Goal: Information Seeking & Learning: Check status

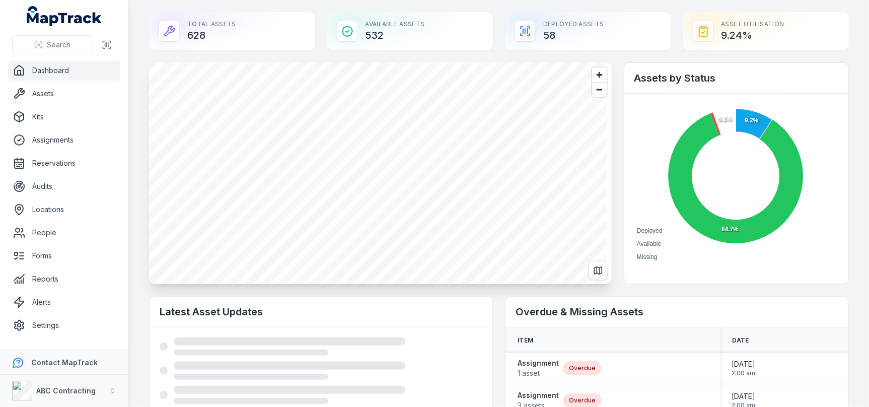
click at [317, 35] on div "Total Assets 628 Available Assets 532 Deployed Assets 58 Asset utilisation 9.24…" at bounding box center [499, 31] width 700 height 38
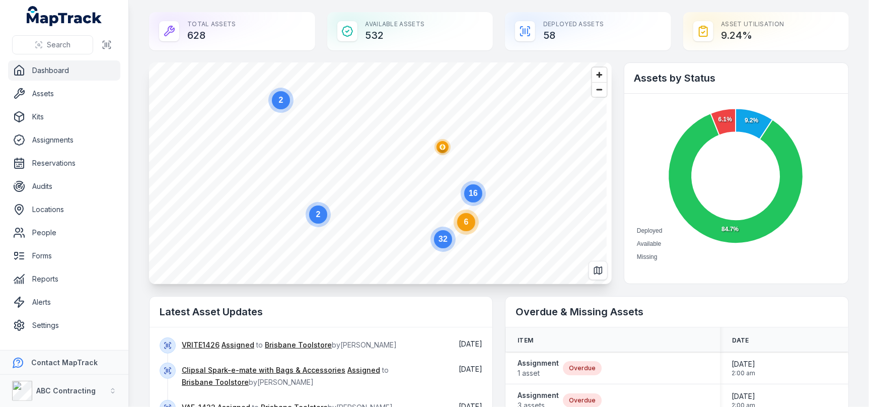
click at [618, 40] on div "Deployed Assets 58" at bounding box center [588, 31] width 166 height 38
click at [592, 77] on span "Zoom in" at bounding box center [599, 74] width 15 height 15
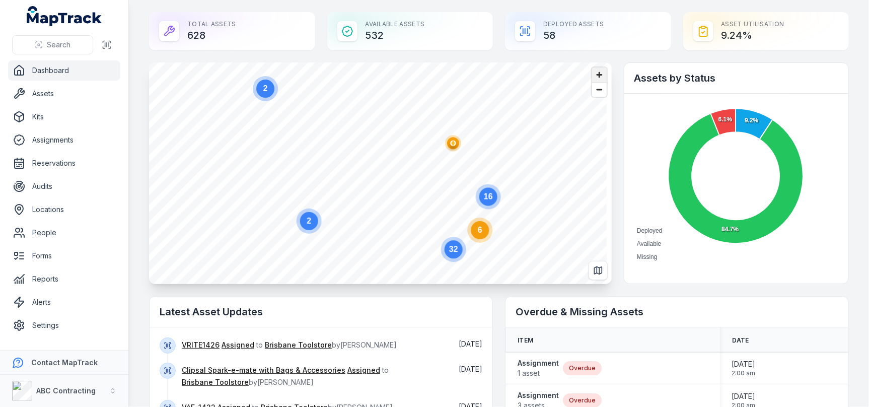
click at [592, 77] on span "Zoom in" at bounding box center [599, 74] width 15 height 15
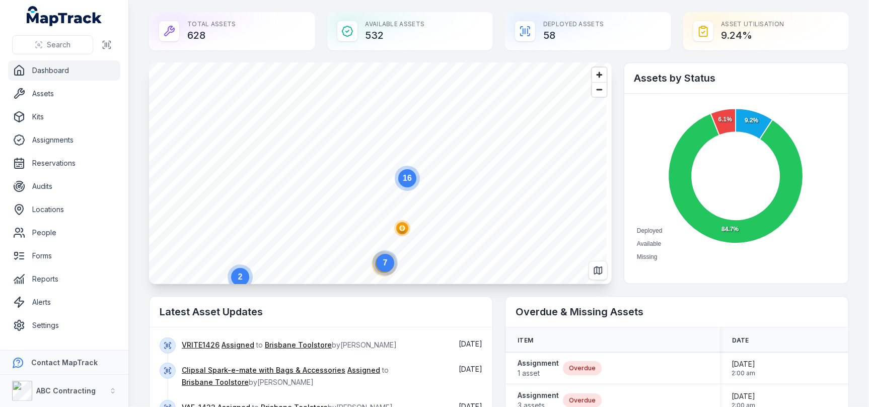
click at [408, 179] on text "16" at bounding box center [407, 178] width 9 height 9
click at [341, 108] on text "14" at bounding box center [340, 107] width 9 height 9
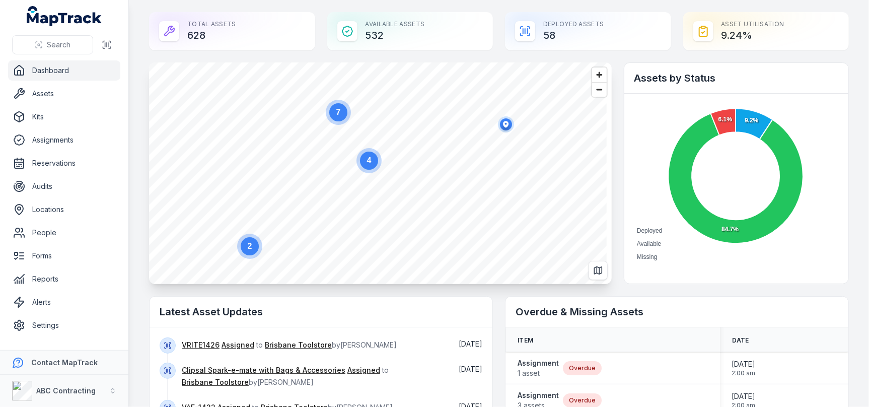
click at [366, 161] on circle at bounding box center [369, 161] width 18 height 18
click at [383, 163] on icon "button" at bounding box center [374, 173] width 20 height 20
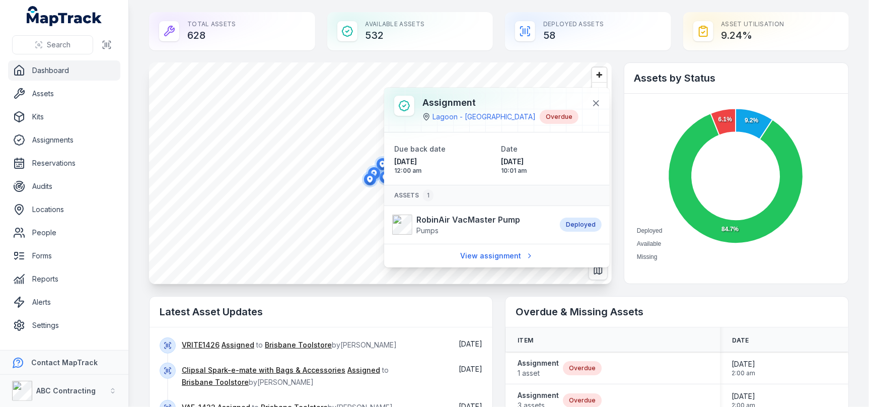
click at [374, 172] on icon "button" at bounding box center [370, 179] width 20 height 20
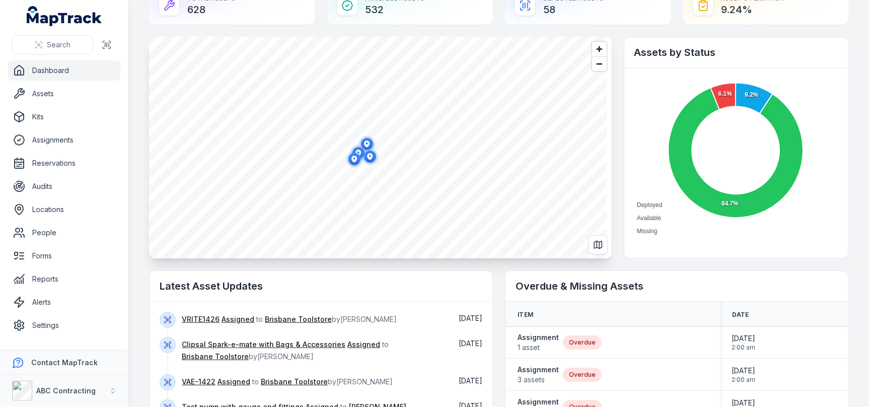
scroll to position [20, 0]
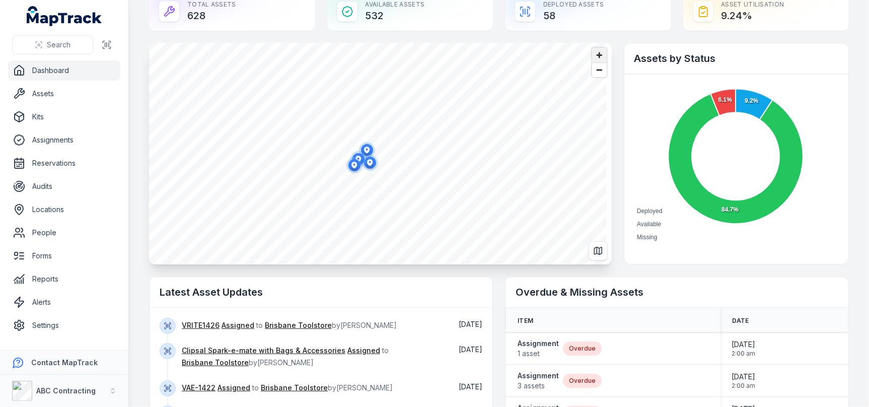
click at [593, 57] on span "Zoom in" at bounding box center [599, 55] width 15 height 15
click at [596, 54] on span "Zoom in" at bounding box center [599, 55] width 15 height 15
click at [595, 255] on icon "Switch to Map View" at bounding box center [598, 251] width 10 height 10
click at [595, 71] on span "Zoom out" at bounding box center [599, 70] width 15 height 14
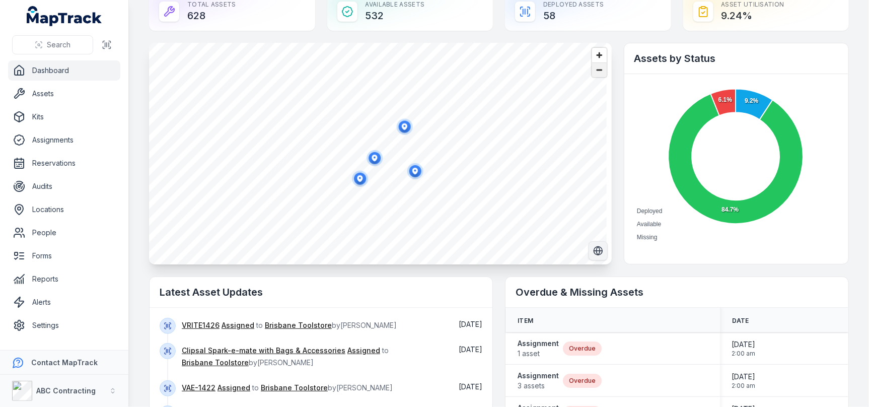
click at [595, 71] on span "Zoom out" at bounding box center [599, 70] width 15 height 14
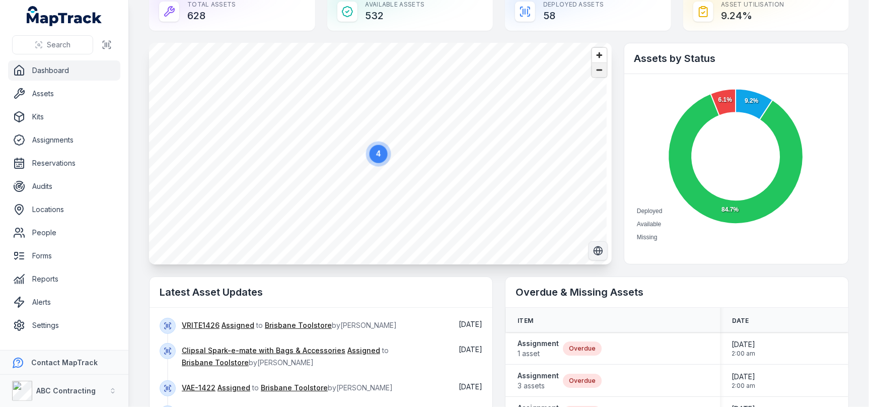
click at [595, 71] on span "Zoom out" at bounding box center [599, 70] width 15 height 14
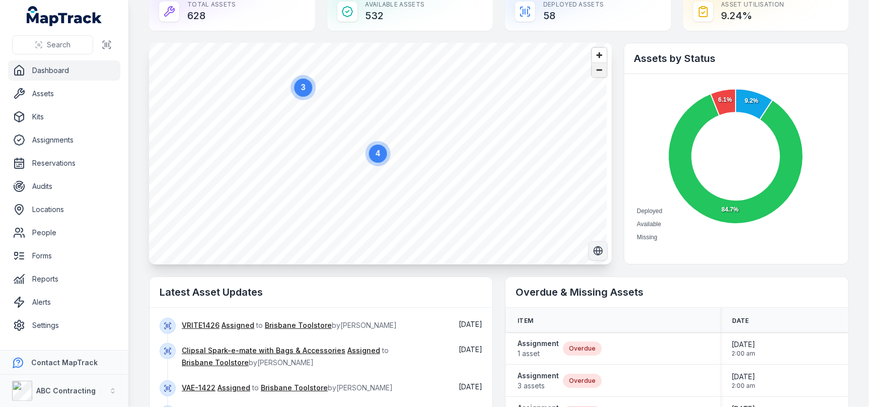
click at [595, 71] on span "Zoom out" at bounding box center [599, 70] width 15 height 14
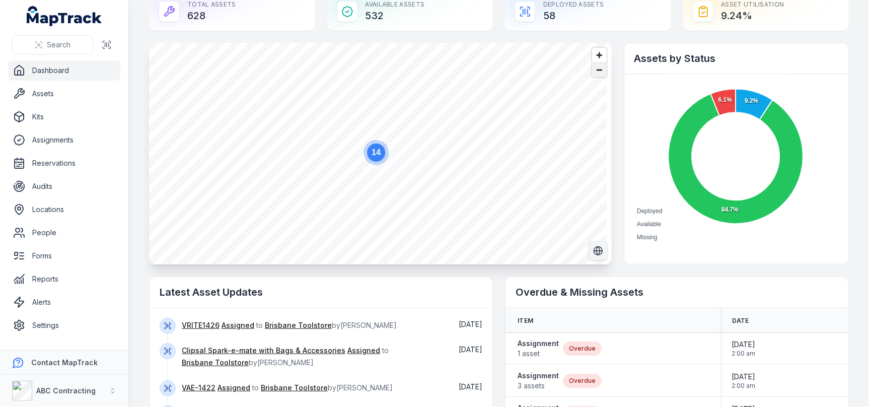
click at [595, 71] on span "Zoom out" at bounding box center [599, 70] width 15 height 14
click at [325, 57] on circle "button" at bounding box center [326, 59] width 6 height 6
click at [332, 126] on circle "button" at bounding box center [332, 129] width 6 height 6
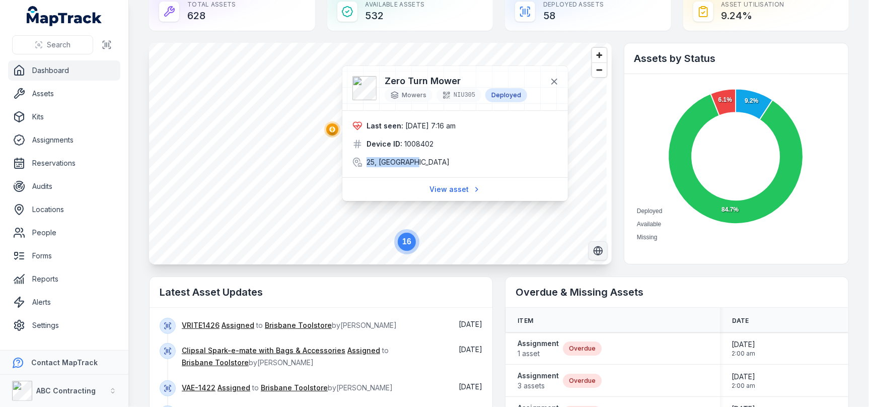
drag, startPoint x: 363, startPoint y: 160, endPoint x: 439, endPoint y: 158, distance: 76.1
click at [439, 158] on div "25, [GEOGRAPHIC_DATA]" at bounding box center [456, 162] width 206 height 10
click at [494, 154] on div "Last seen: [DATE] 7:16 am Device ID: 1008402 25, [GEOGRAPHIC_DATA]" at bounding box center [456, 144] width 206 height 46
click at [529, 139] on div "Device ID: 1008402" at bounding box center [456, 144] width 206 height 10
click at [532, 129] on div "Last seen: [DATE] 7:16 am" at bounding box center [456, 126] width 206 height 10
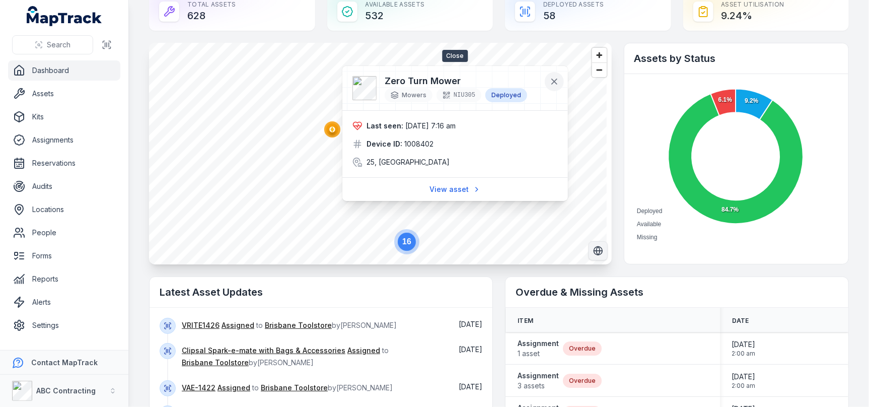
click at [560, 79] on button at bounding box center [554, 81] width 19 height 19
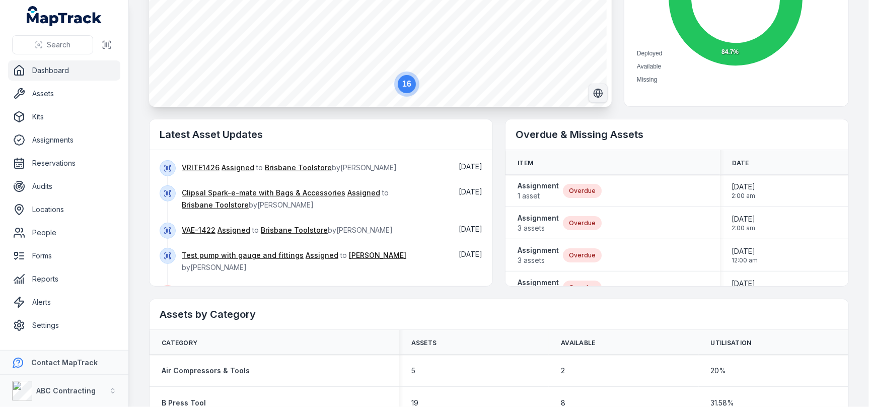
click at [582, 129] on h2 "Overdue & Missing Assets" at bounding box center [677, 134] width 323 height 14
drag, startPoint x: 664, startPoint y: 128, endPoint x: 570, endPoint y: 127, distance: 93.7
click at [568, 128] on h2 "Overdue & Missing Assets" at bounding box center [677, 134] width 323 height 14
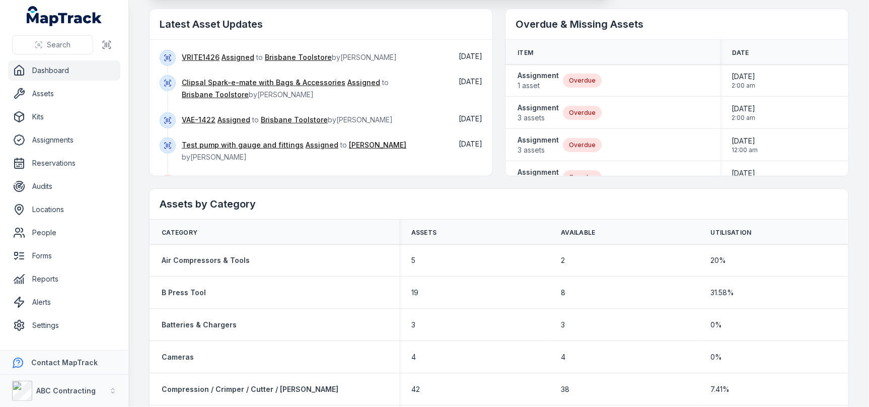
scroll to position [0, 0]
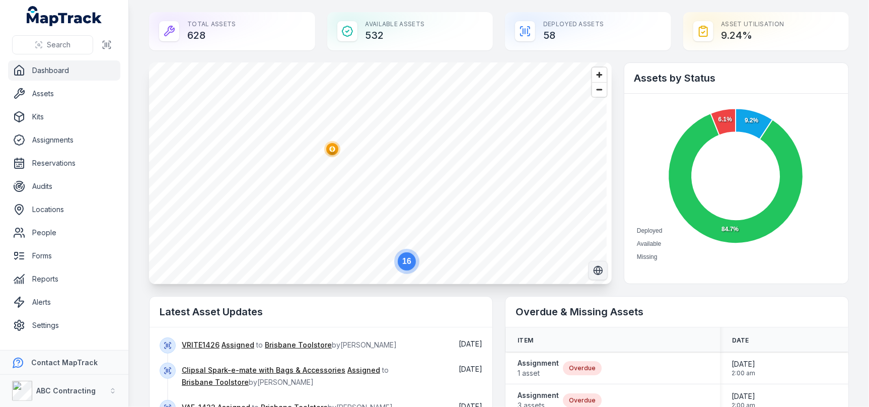
click at [726, 166] on circle at bounding box center [736, 176] width 88 height 88
click at [715, 77] on h2 "Assets by Status" at bounding box center [737, 78] width 204 height 14
click at [730, 75] on h2 "Assets by Status" at bounding box center [737, 78] width 204 height 14
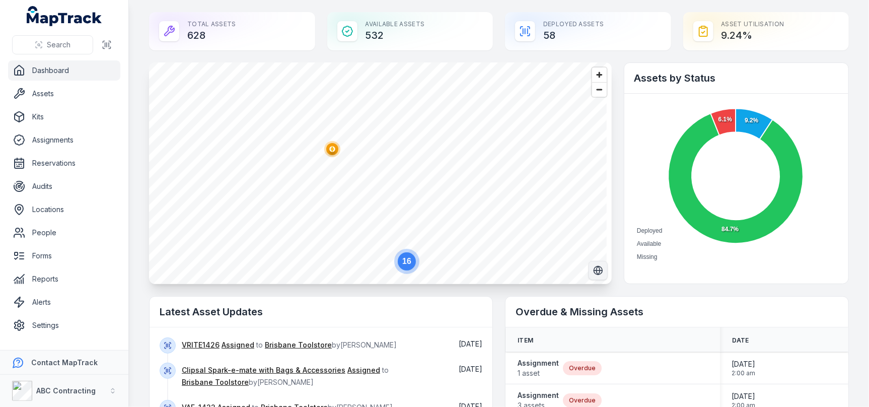
click at [494, 32] on div "Total Assets 628 Available Assets 532 Deployed Assets 58 Asset utilisation 9.24…" at bounding box center [499, 31] width 700 height 38
click at [486, 28] on div "Available Assets 532" at bounding box center [410, 31] width 166 height 38
click at [493, 28] on div "Total Assets 628 Available Assets 532 Deployed Assets 58 Asset utilisation 9.24…" at bounding box center [499, 31] width 700 height 38
click at [495, 28] on div "Total Assets 628 Available Assets 532 Deployed Assets 58 Asset utilisation 9.24…" at bounding box center [499, 31] width 700 height 38
click at [321, 32] on div "Total Assets 628 Available Assets 532 Deployed Assets 58 Asset utilisation 9.24…" at bounding box center [499, 31] width 700 height 38
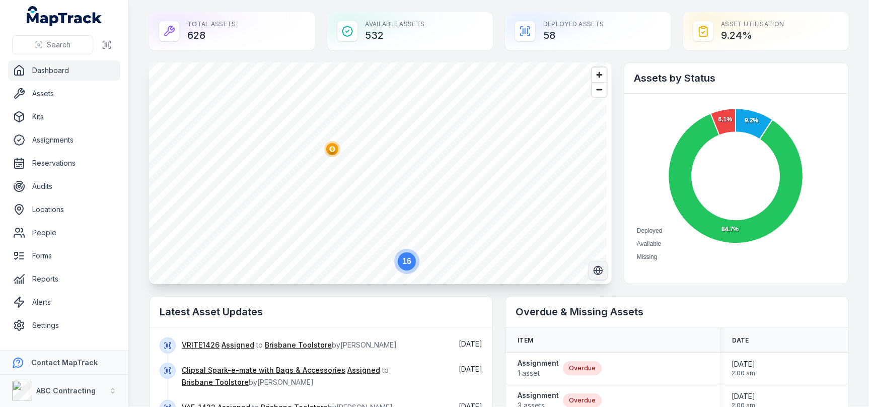
click at [134, 36] on main "Total Assets 628 Available Assets 532 Deployed Assets 58 Asset utilisation 9.24…" at bounding box center [499, 203] width 740 height 407
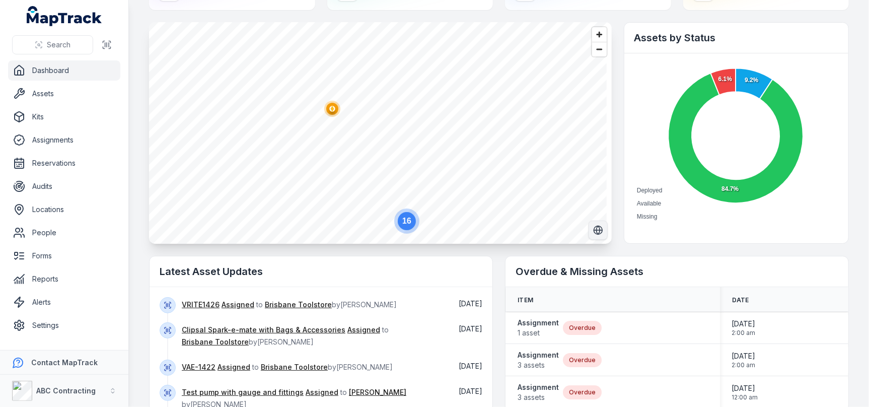
scroll to position [94, 0]
